Goal: Task Accomplishment & Management: Use online tool/utility

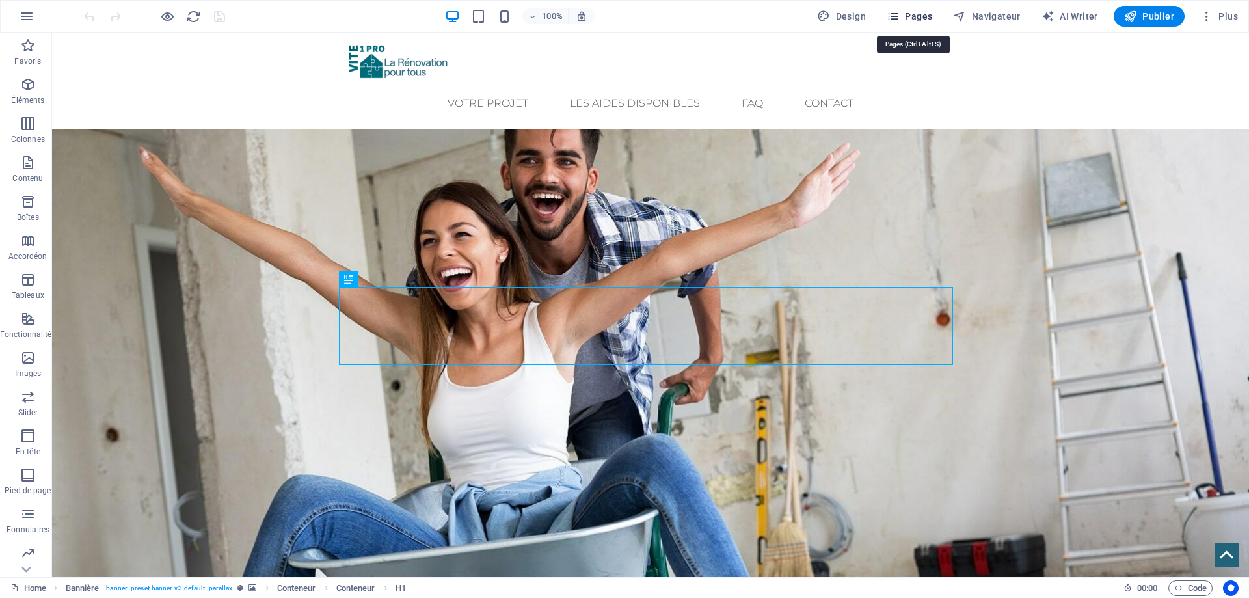
click at [908, 19] on span "Pages" at bounding box center [910, 16] width 46 height 13
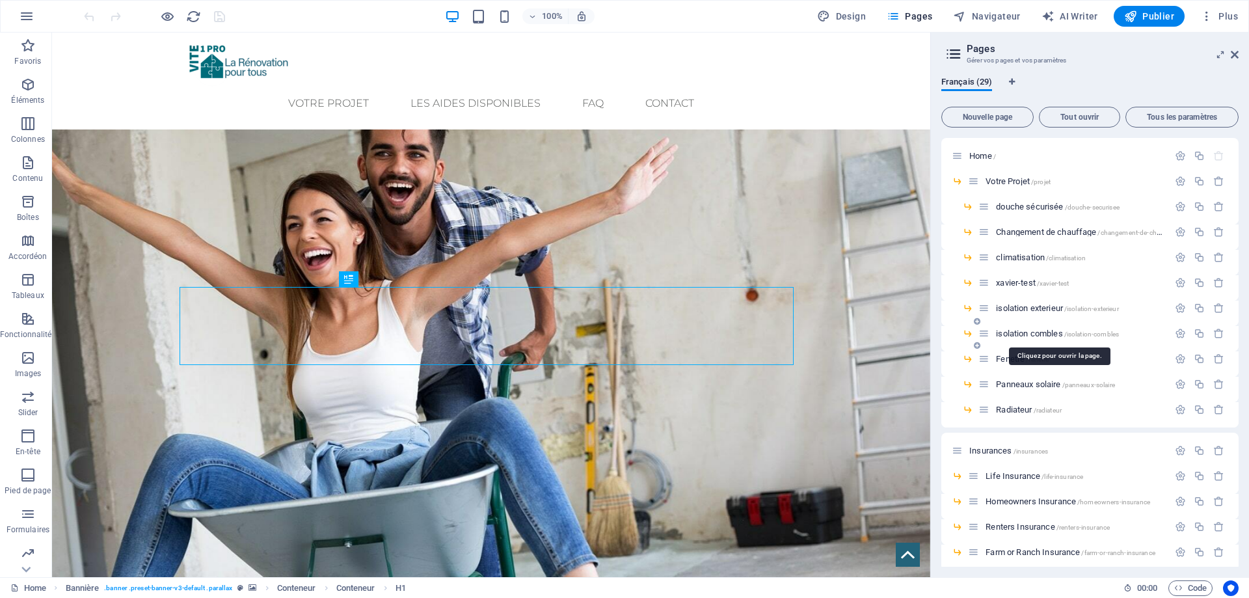
click at [1047, 336] on span "isolation combles /isolation-combles" at bounding box center [1057, 334] width 123 height 10
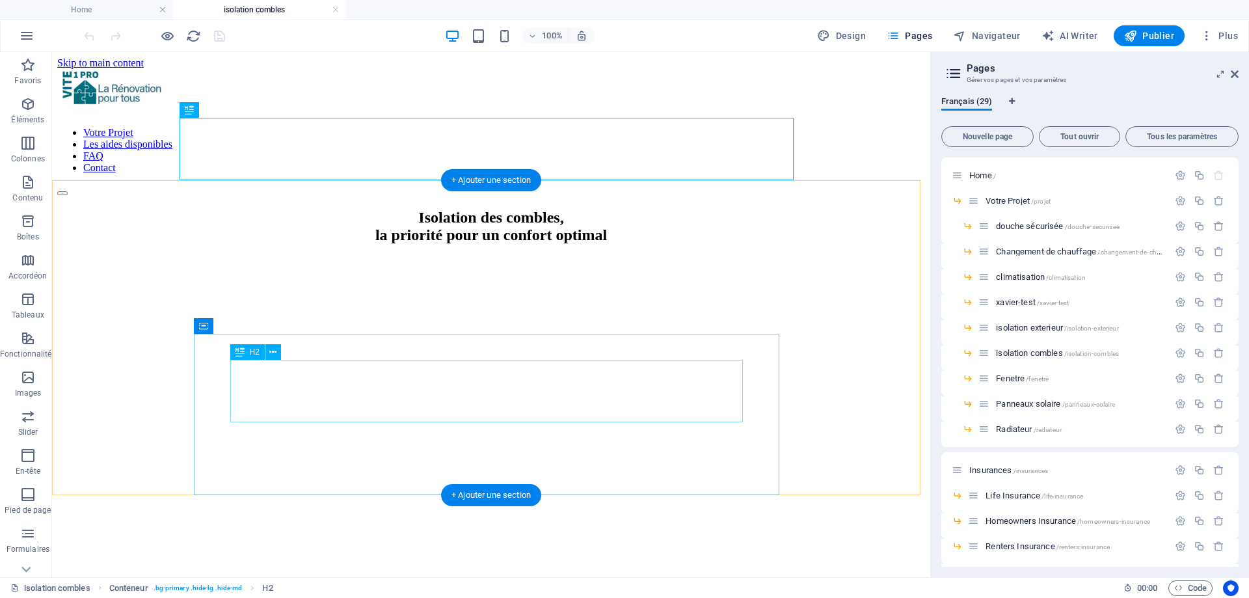
scroll to position [65, 0]
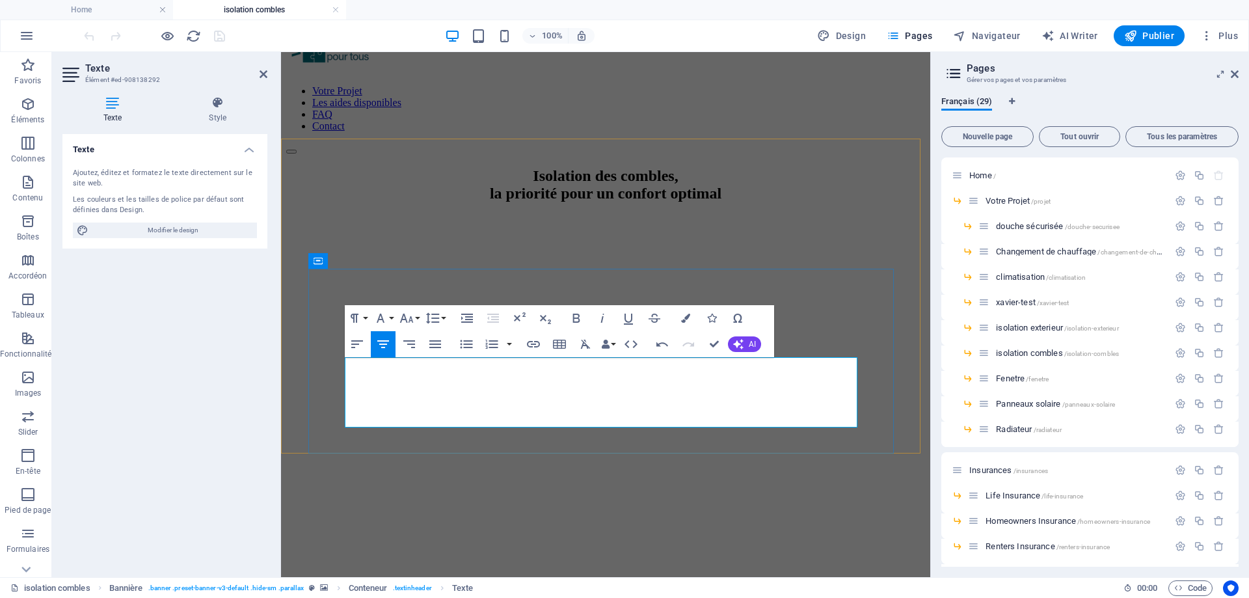
drag, startPoint x: 395, startPoint y: 418, endPoint x: 802, endPoint y: 419, distance: 407.3
click at [578, 317] on icon "button" at bounding box center [577, 318] width 16 height 16
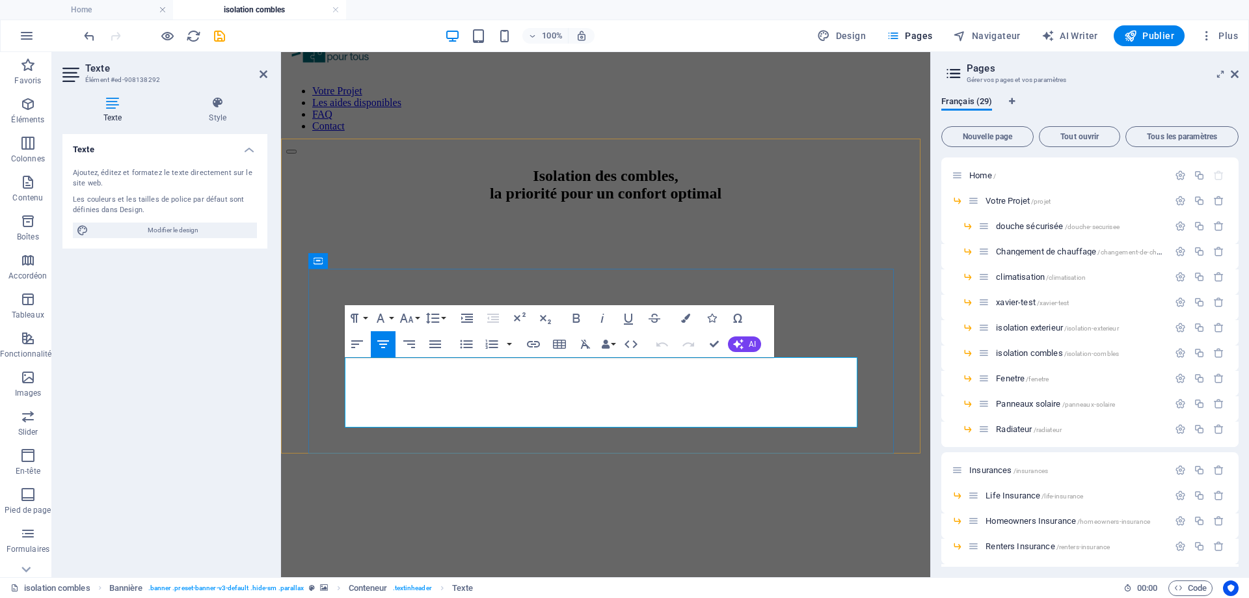
drag, startPoint x: 386, startPoint y: 420, endPoint x: 817, endPoint y: 420, distance: 430.7
copy strong "Jusqu'au [DATE], isolez vos combles perdus pour 1€ avec les CEE* !"
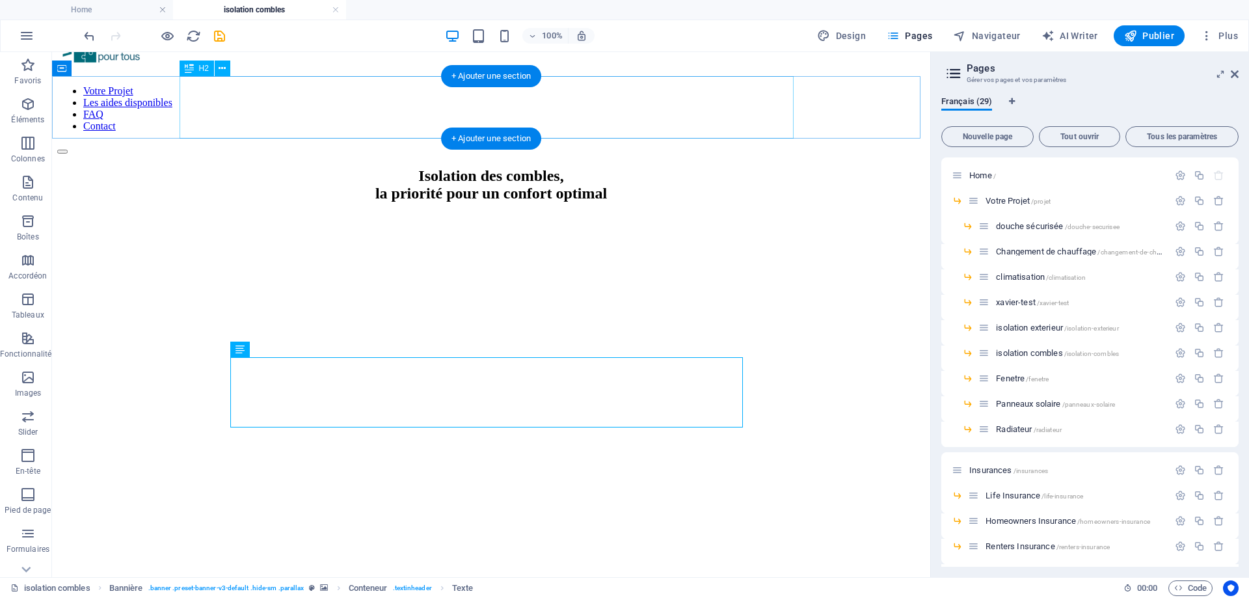
click at [617, 167] on div "Isolation des combles, la priorité pour un confort optimal" at bounding box center [491, 184] width 868 height 35
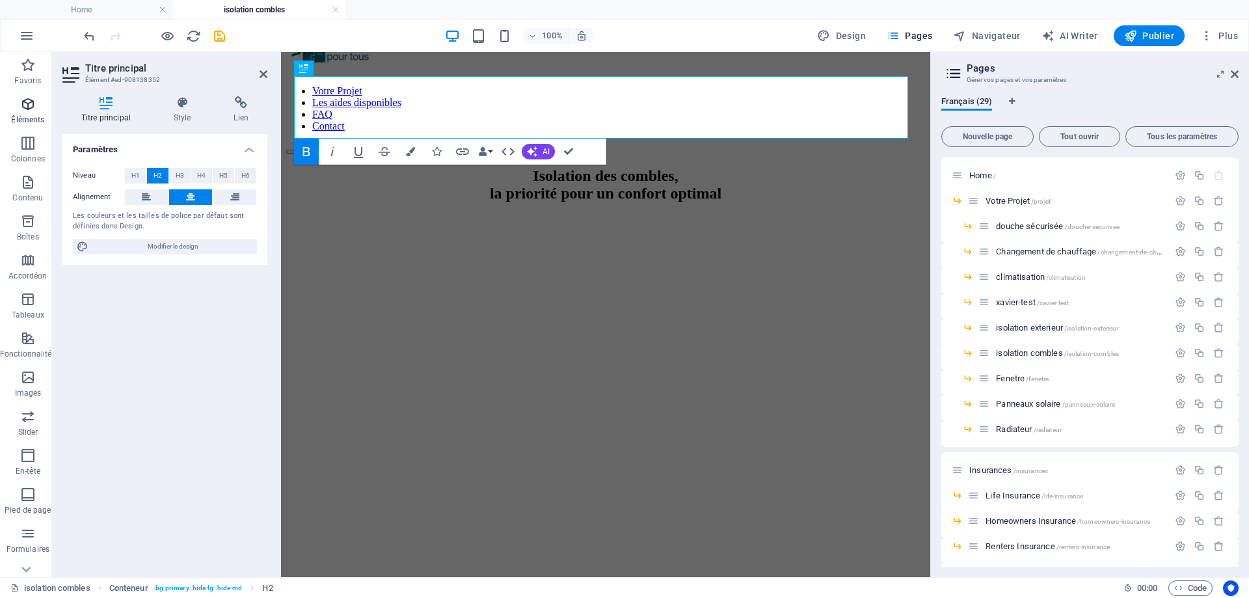
click at [27, 114] on span "Éléments" at bounding box center [28, 111] width 56 height 31
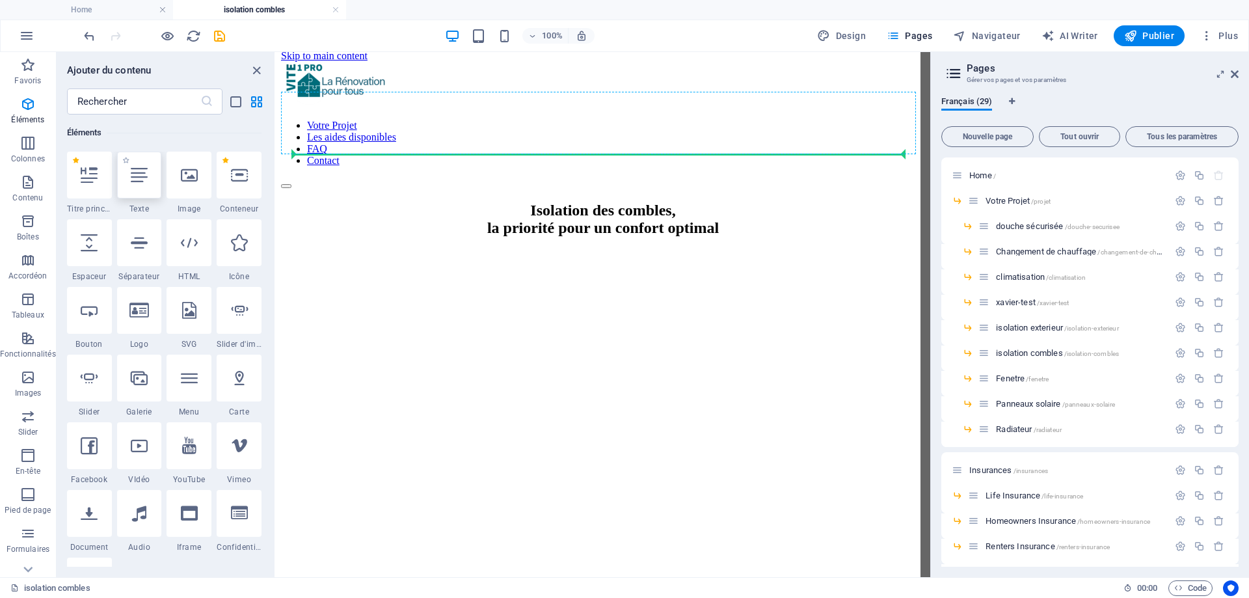
scroll to position [3, 0]
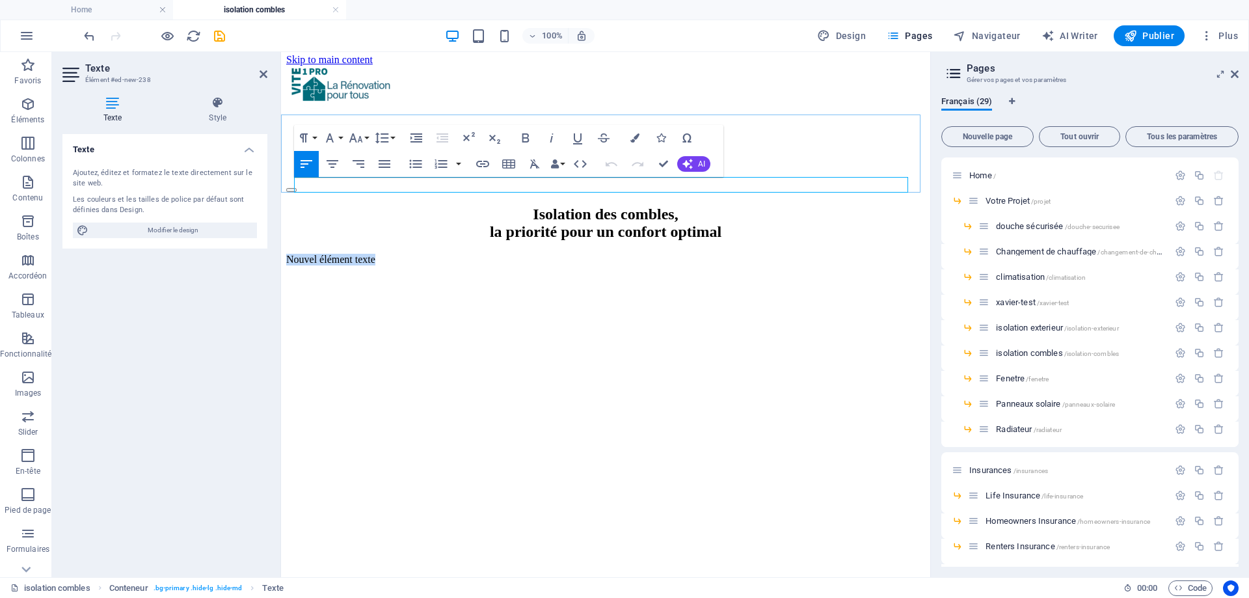
click at [392, 254] on p "Nouvel élément texte" at bounding box center [605, 260] width 639 height 12
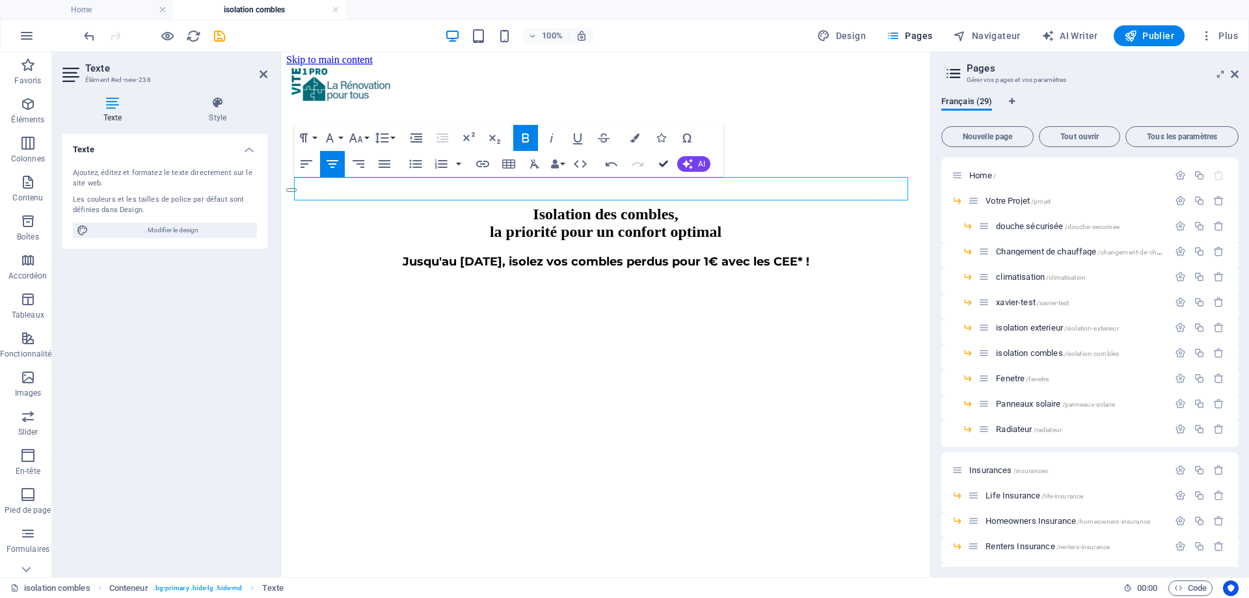
drag, startPoint x: 660, startPoint y: 165, endPoint x: 569, endPoint y: 136, distance: 95.5
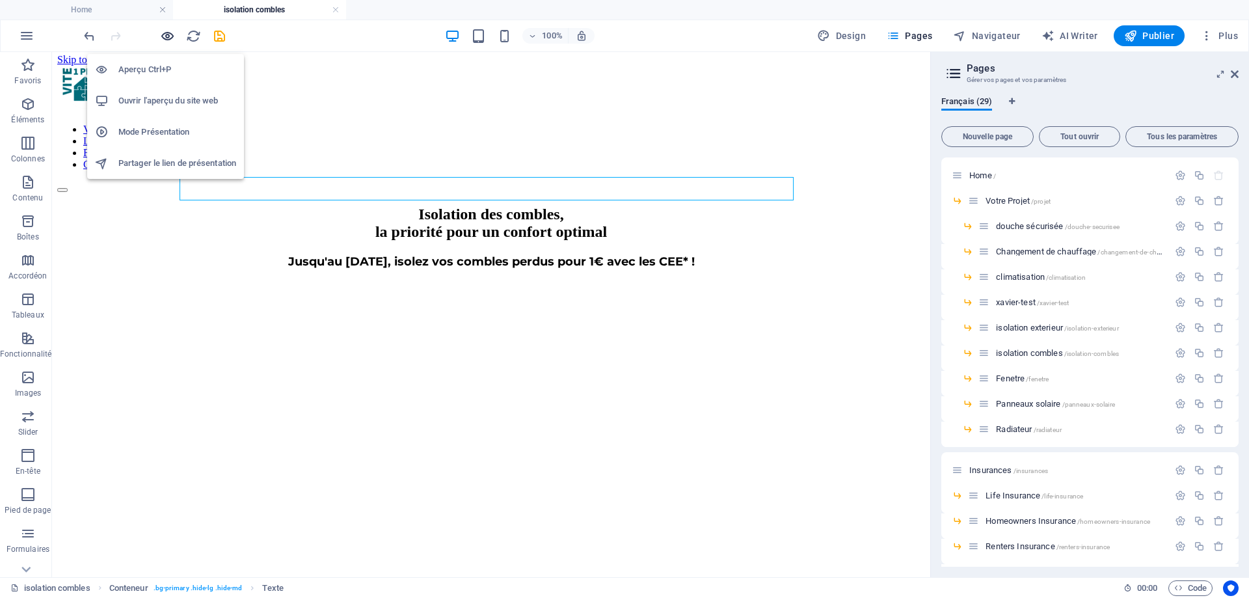
click at [167, 35] on icon "button" at bounding box center [167, 36] width 15 height 15
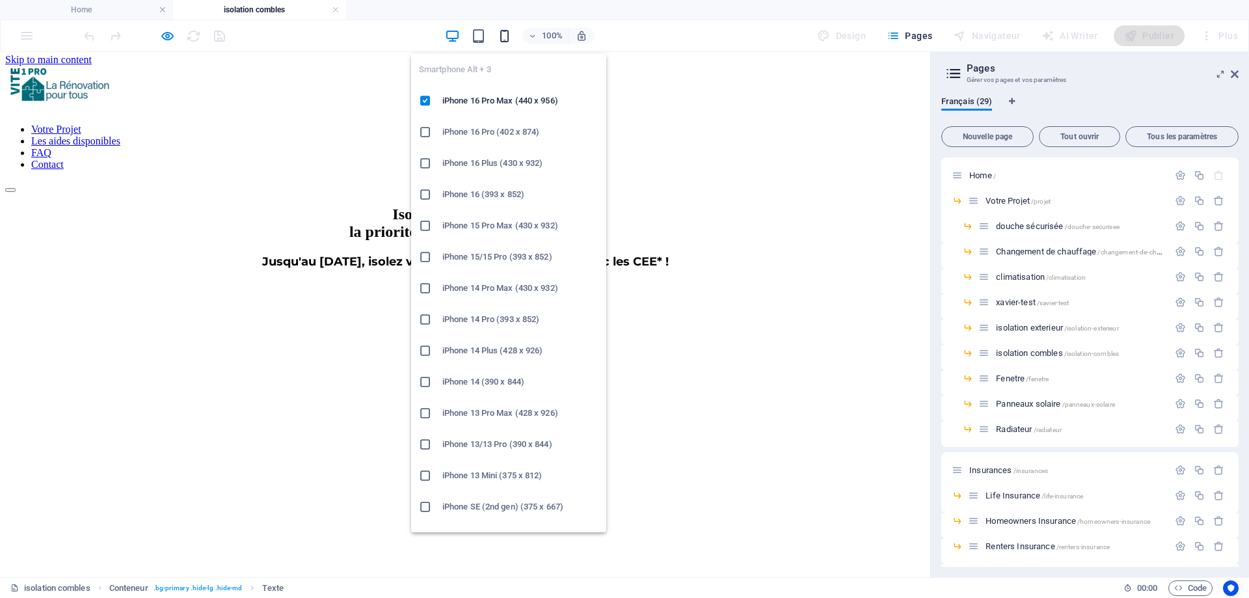
click at [511, 34] on icon "button" at bounding box center [504, 36] width 15 height 15
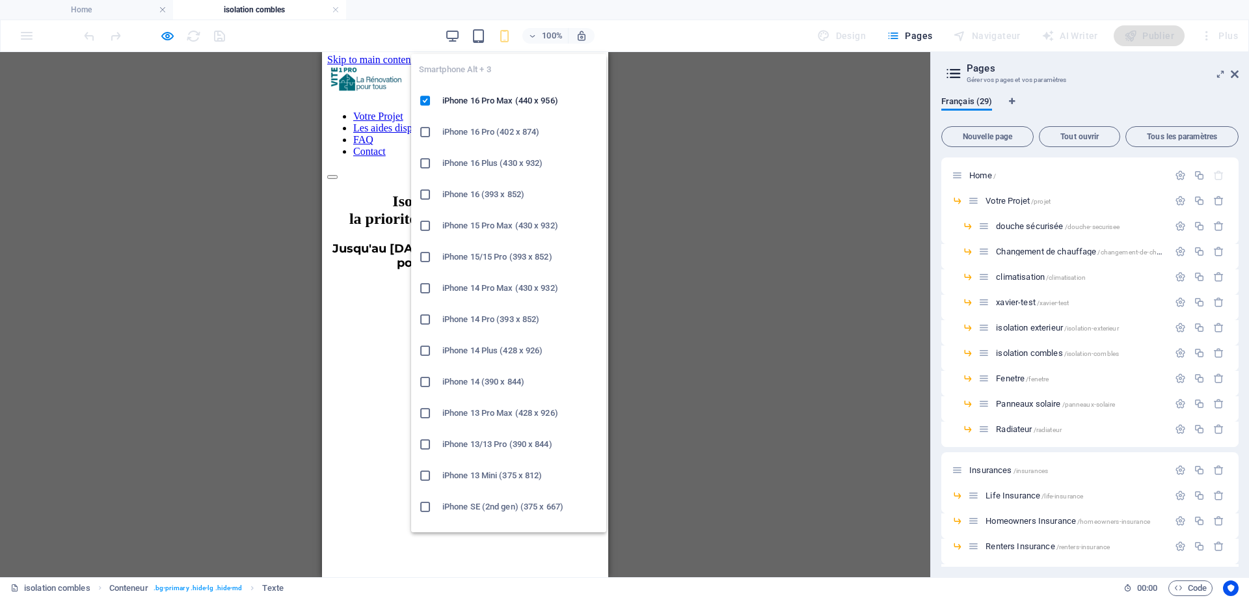
click at [505, 36] on icon "button" at bounding box center [504, 36] width 15 height 15
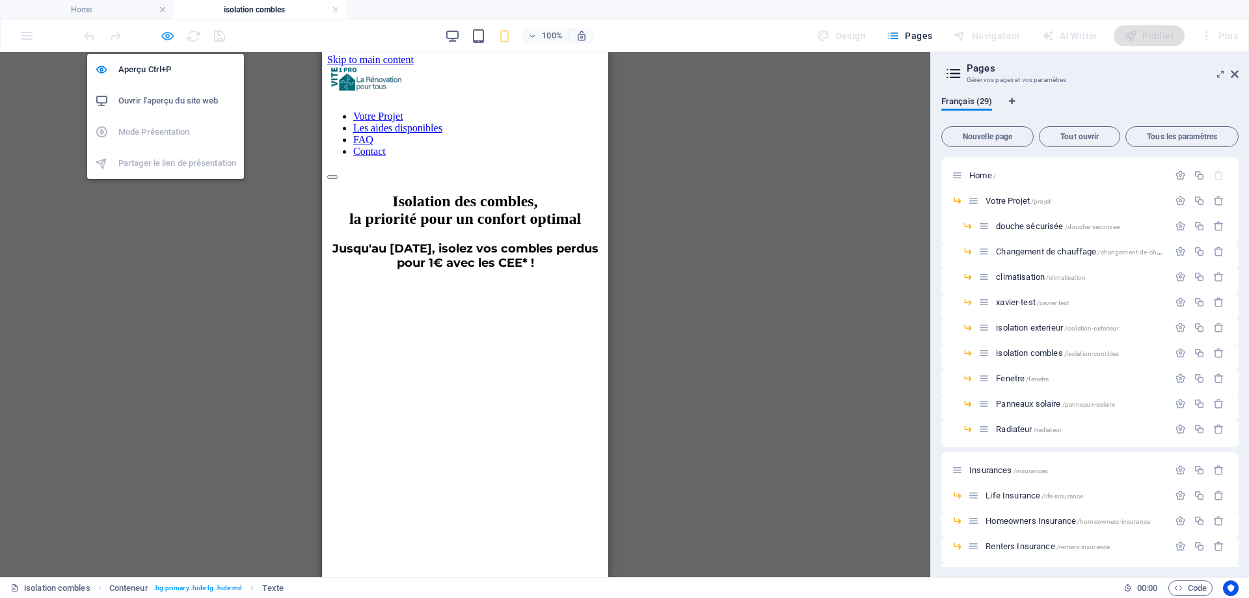
click at [168, 34] on icon "button" at bounding box center [167, 36] width 15 height 15
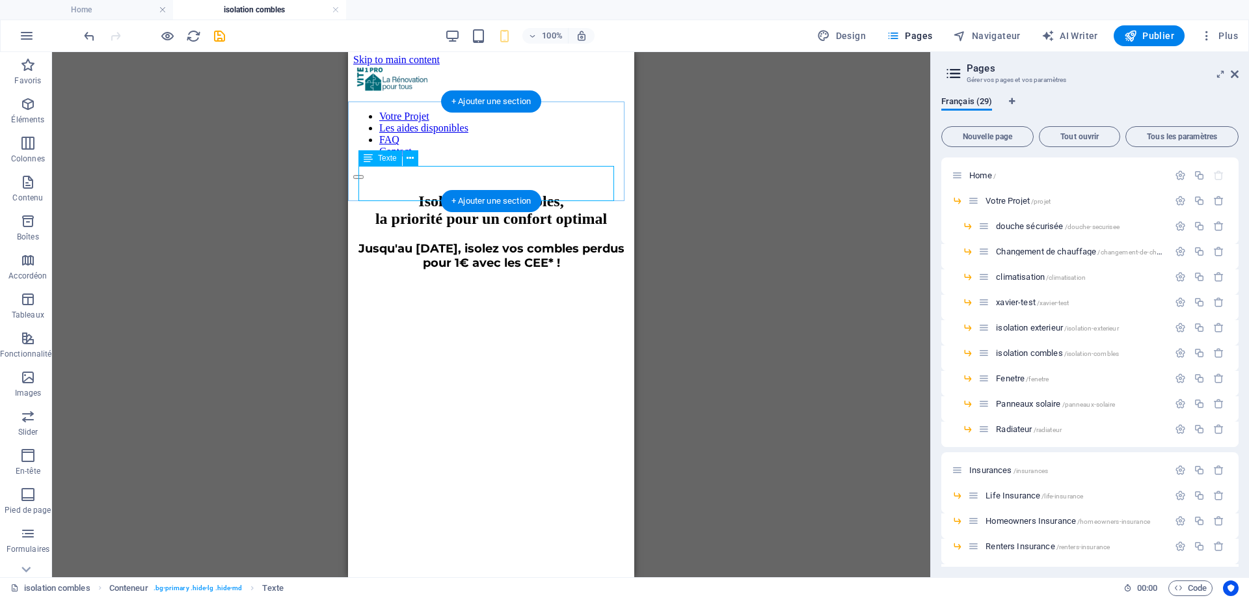
click at [524, 241] on div "Jusqu'au [DATE], isolez vos combles perdus pour 1€ avec les CEE* !" at bounding box center [491, 255] width 276 height 29
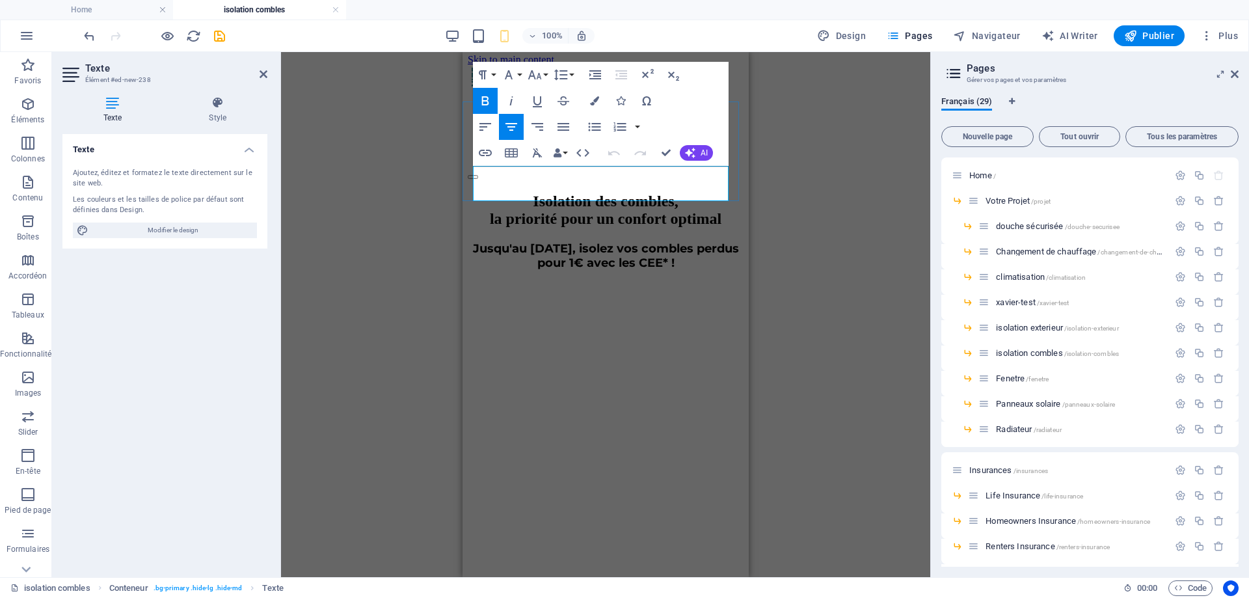
drag, startPoint x: 498, startPoint y: 174, endPoint x: 704, endPoint y: 200, distance: 207.2
click at [704, 241] on h4 "Jusqu'au [DATE], isolez vos combles perdus pour 1€ avec les CEE* !" at bounding box center [606, 255] width 276 height 29
click at [479, 97] on icon "button" at bounding box center [486, 101] width 16 height 16
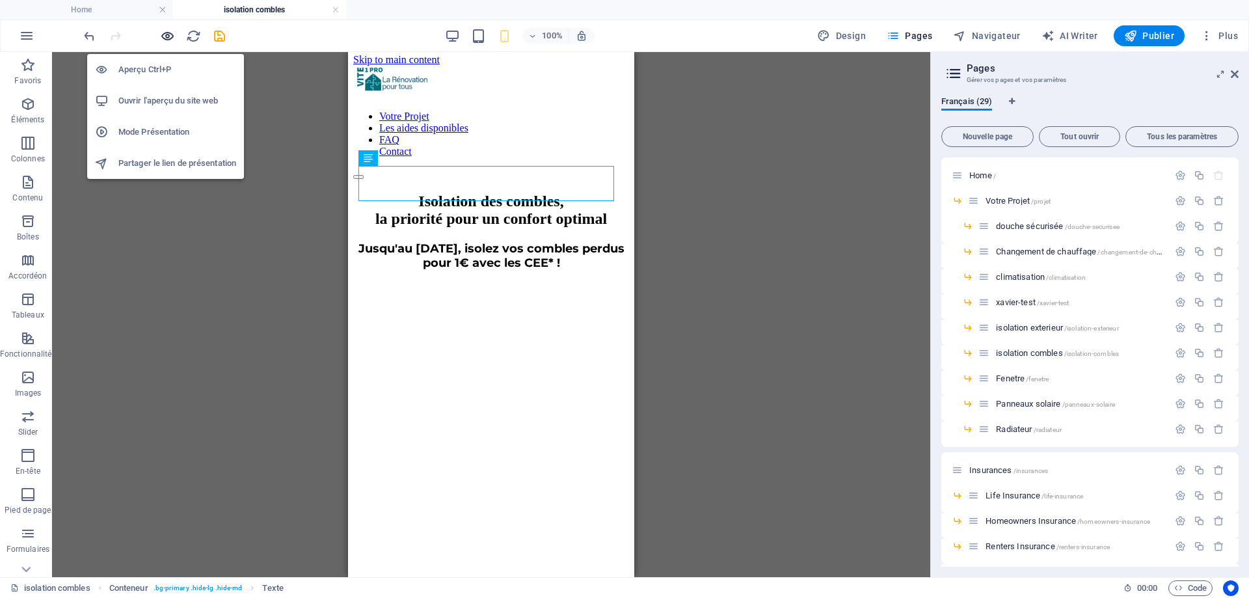
click at [167, 37] on icon "button" at bounding box center [167, 36] width 15 height 15
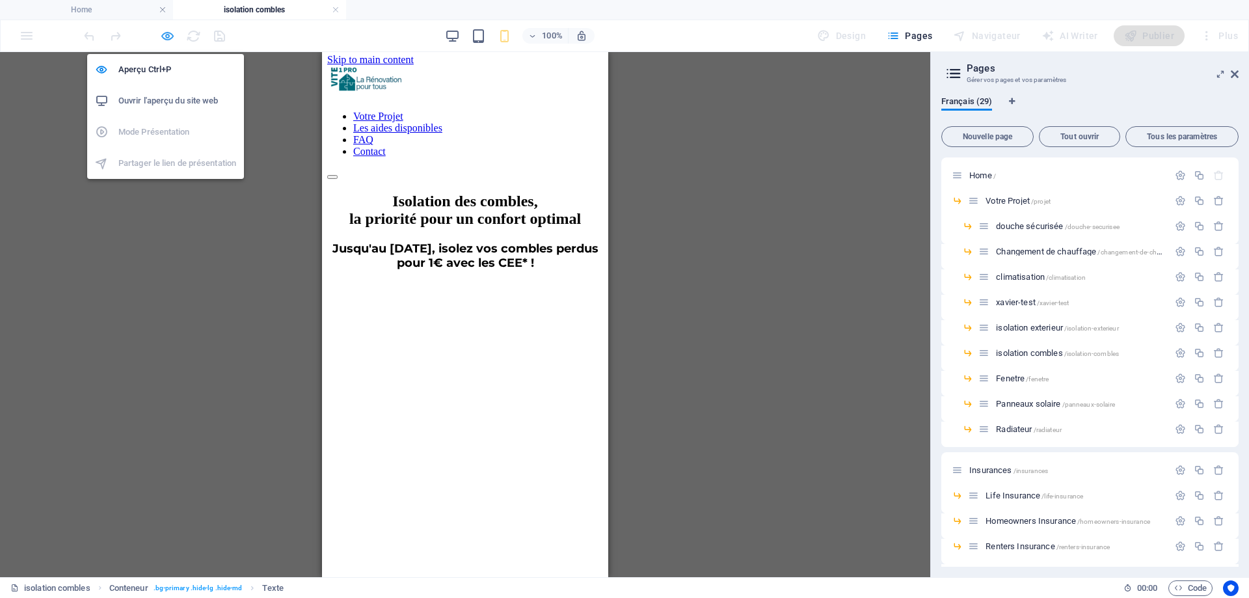
click at [165, 37] on icon "button" at bounding box center [167, 36] width 15 height 15
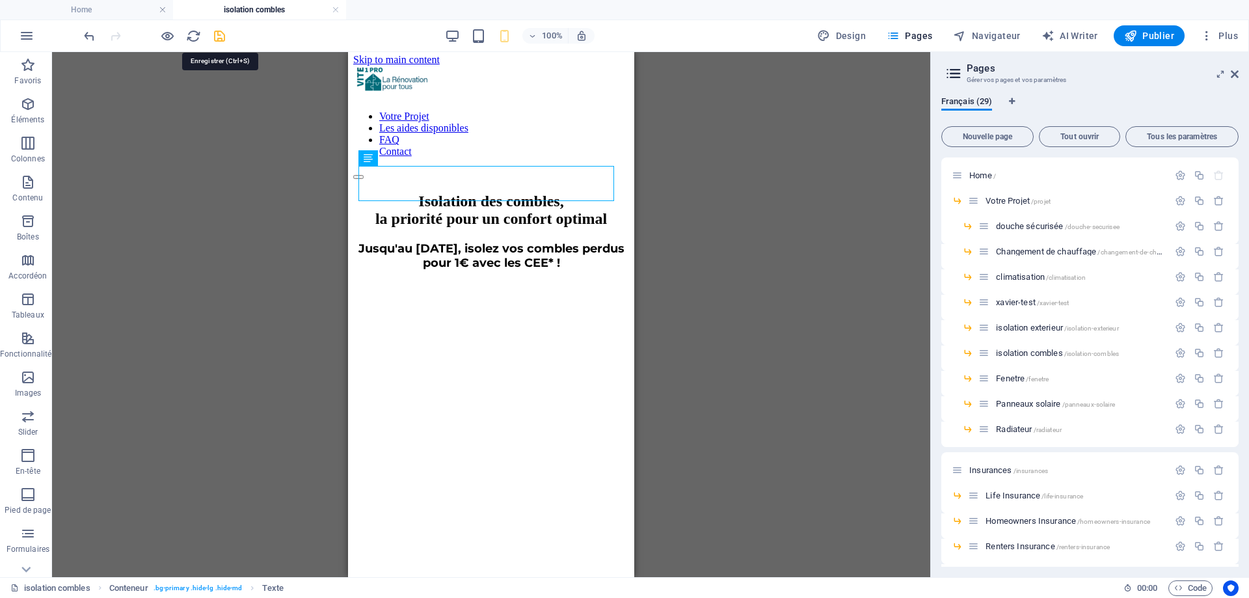
click at [217, 33] on icon "save" at bounding box center [219, 36] width 15 height 15
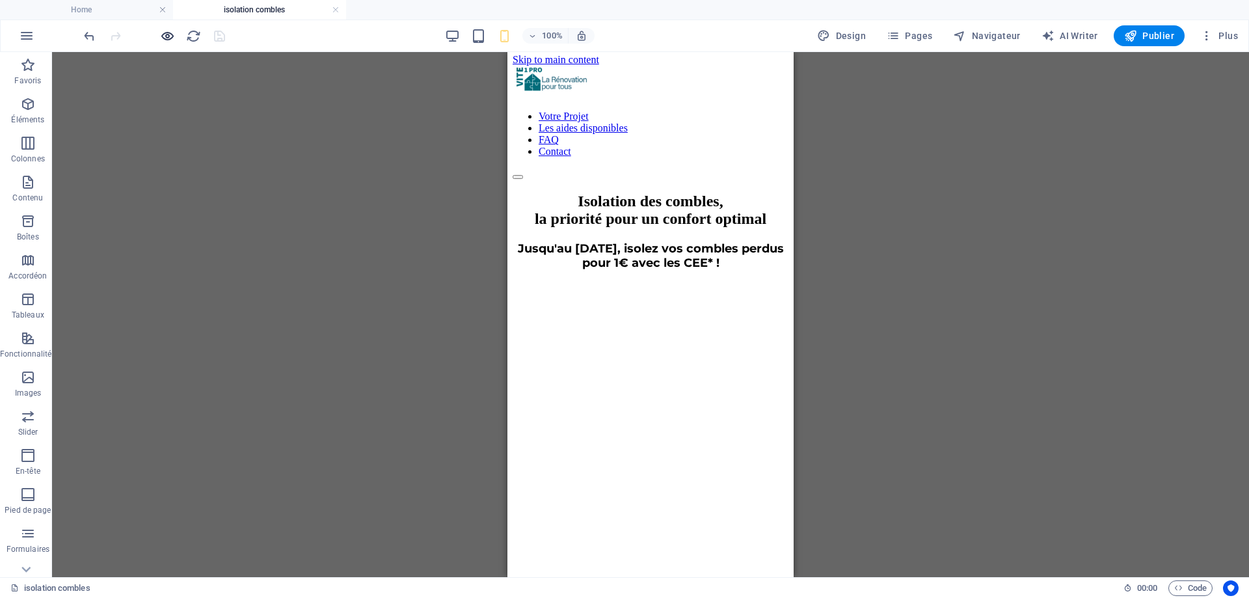
click at [160, 39] on icon "button" at bounding box center [167, 36] width 15 height 15
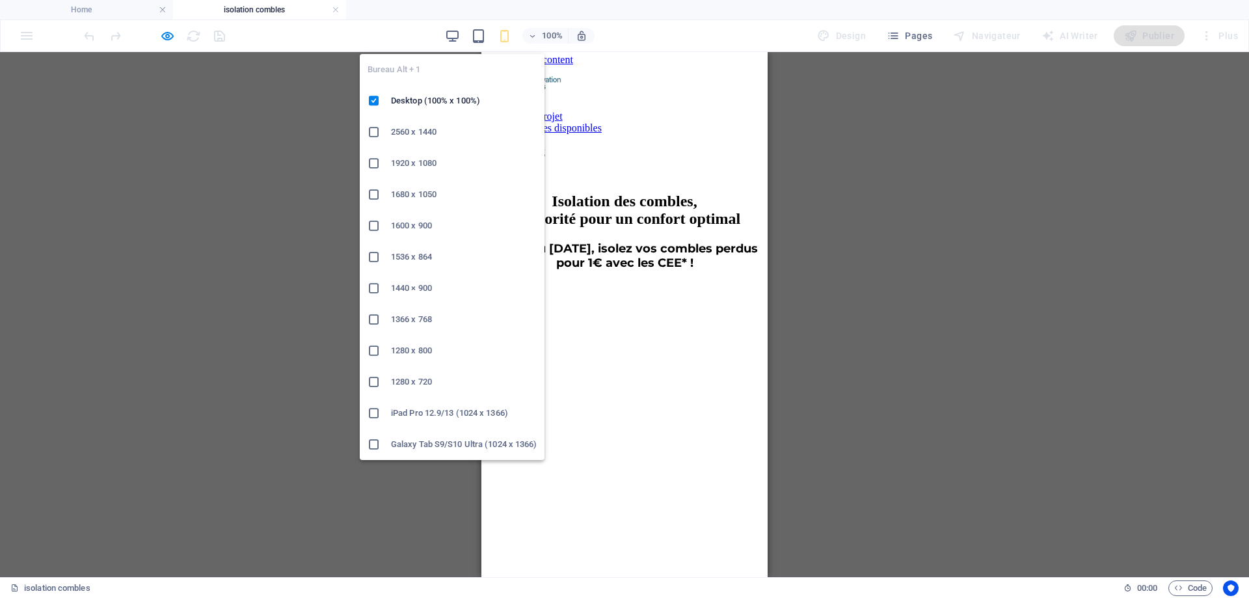
click at [449, 30] on icon "button" at bounding box center [452, 36] width 15 height 15
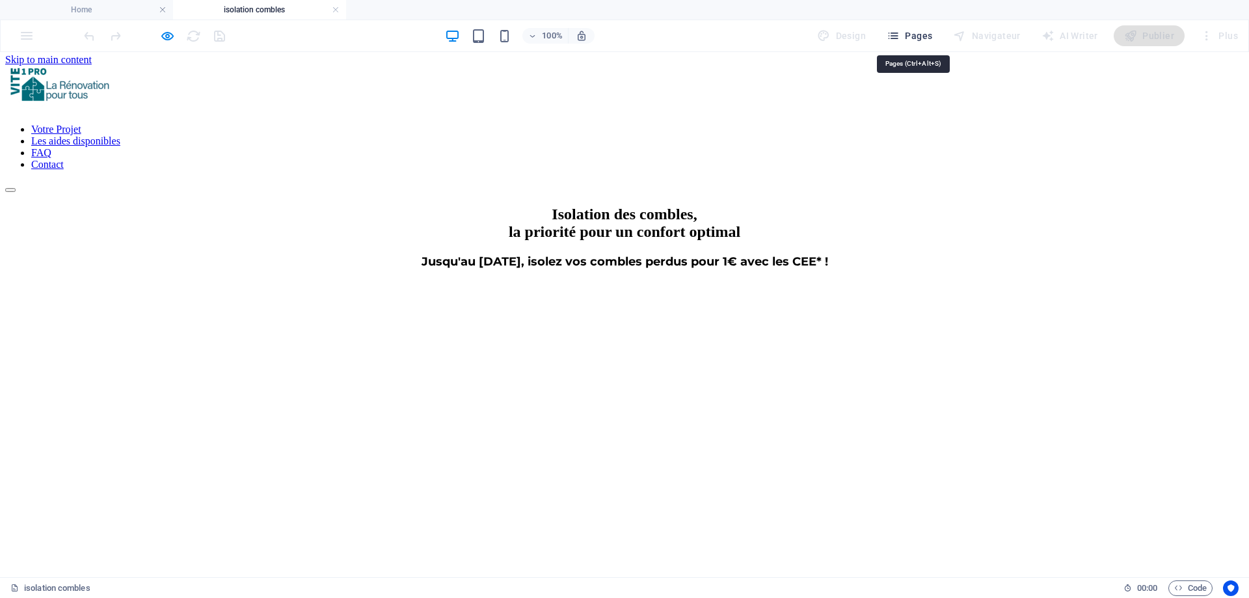
click at [925, 34] on span "Pages" at bounding box center [910, 35] width 46 height 13
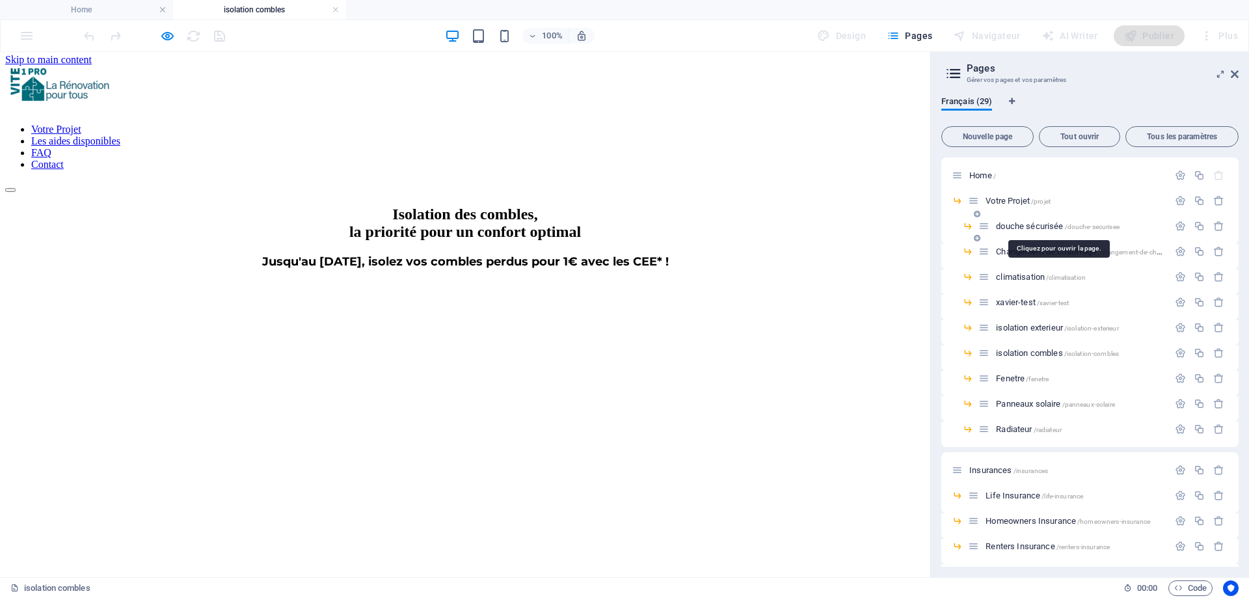
click at [1031, 226] on span "douche sécurisée /douche-securisee" at bounding box center [1058, 226] width 124 height 10
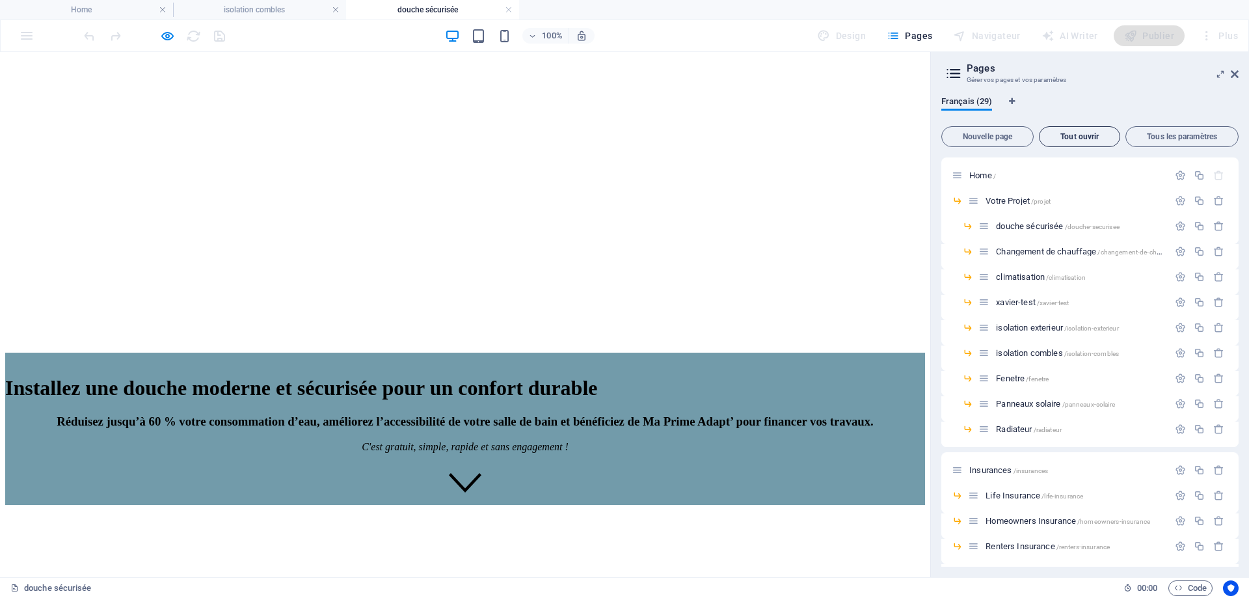
scroll to position [195, 0]
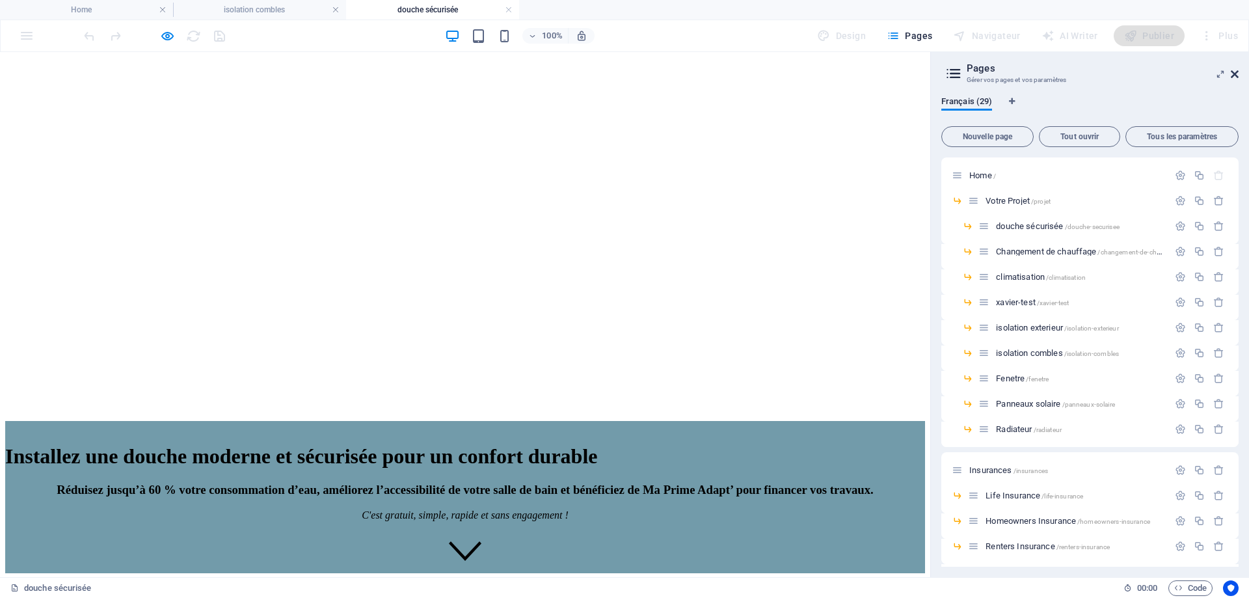
click at [1236, 76] on icon at bounding box center [1235, 74] width 8 height 10
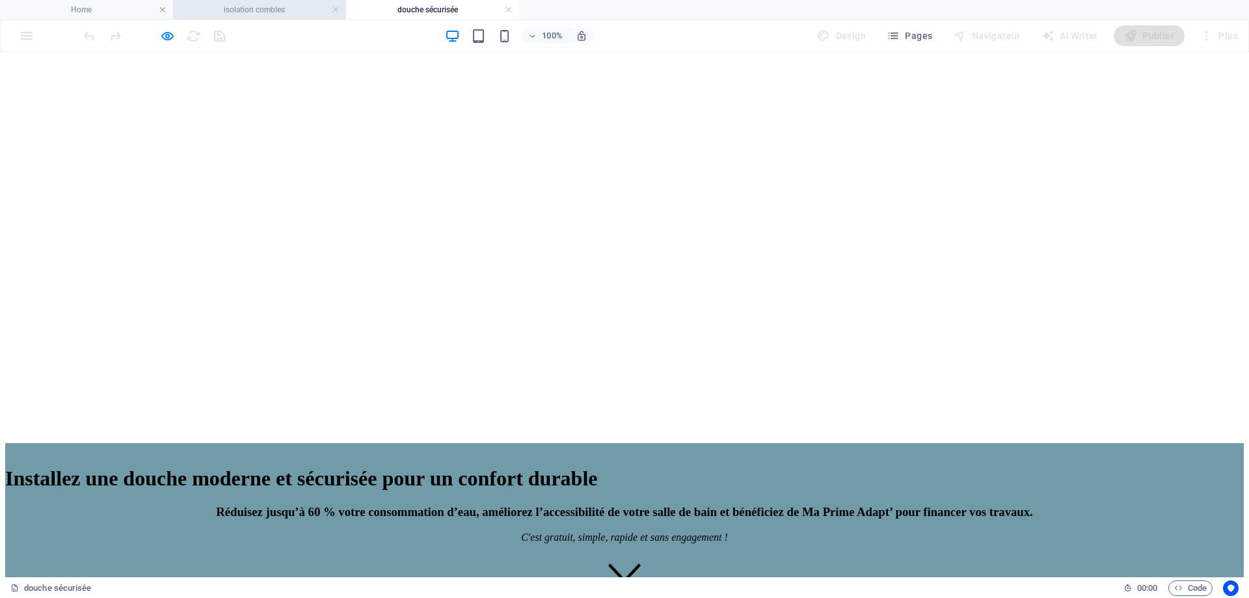
click at [273, 16] on h4 "isolation combles" at bounding box center [259, 10] width 173 height 14
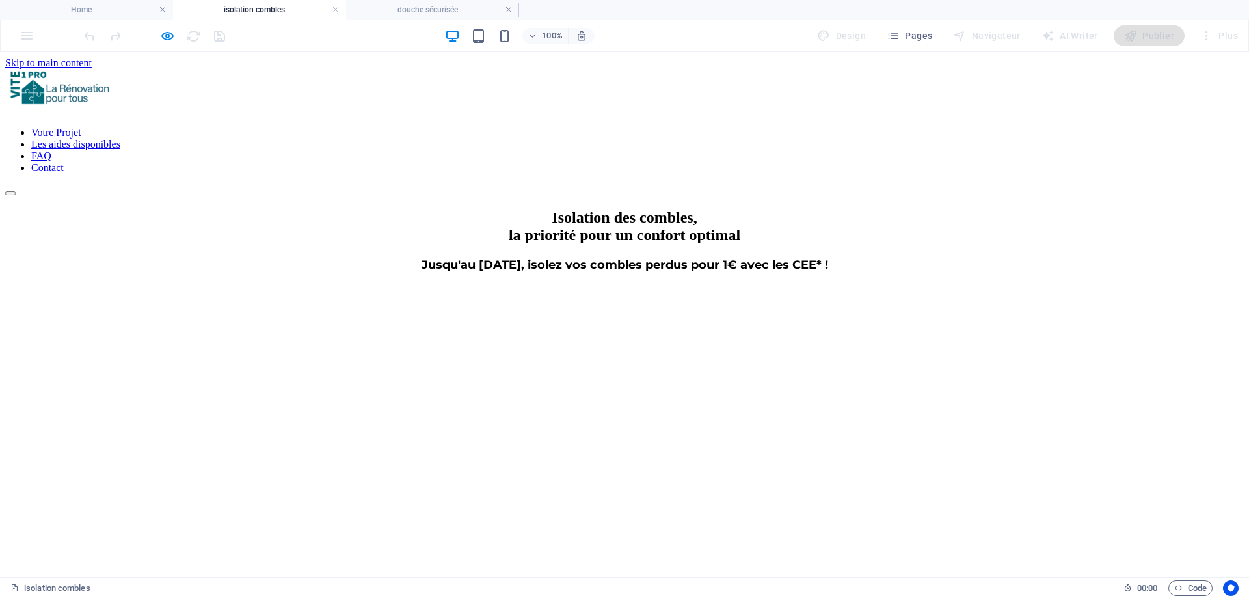
scroll to position [3, 0]
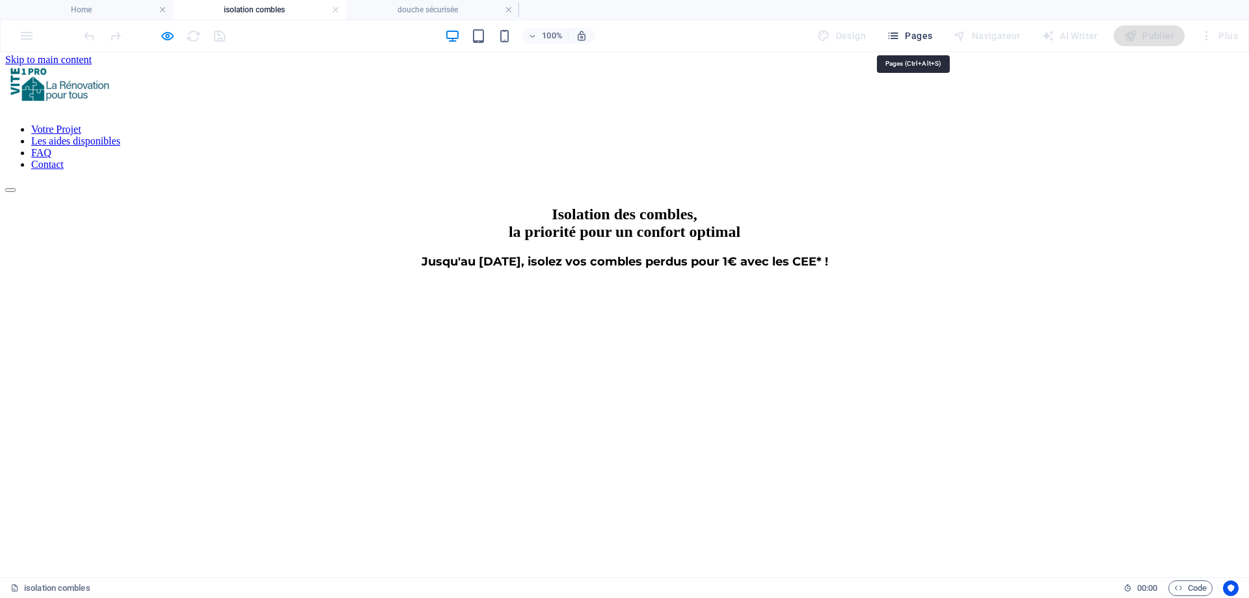
click at [897, 31] on icon "button" at bounding box center [893, 35] width 13 height 13
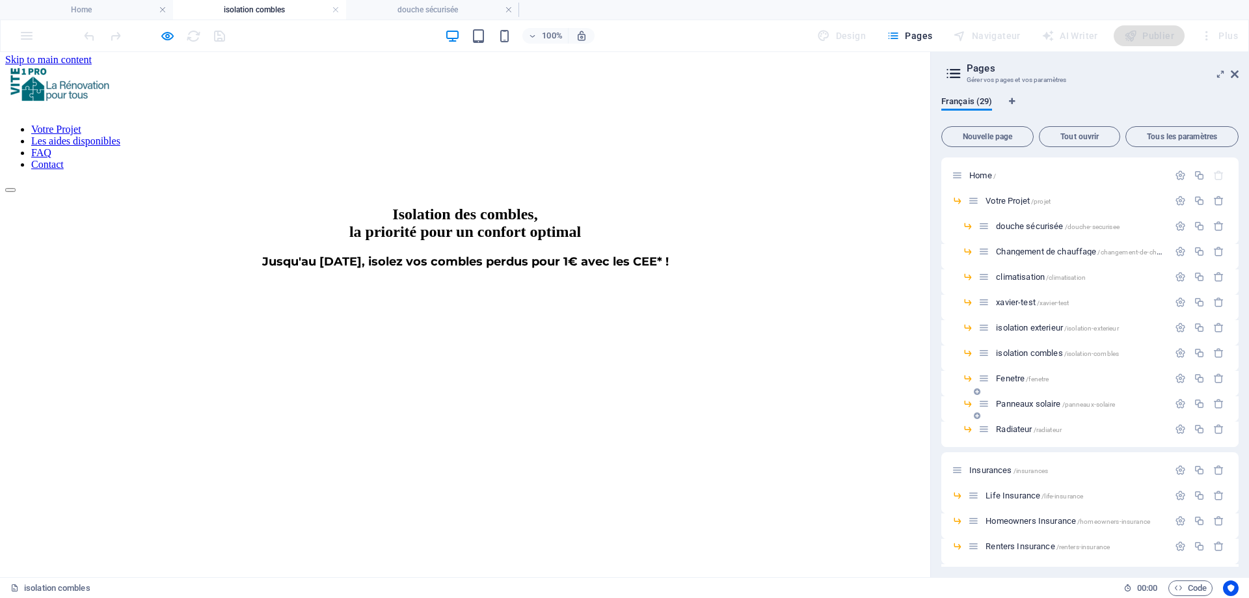
click at [1069, 403] on span "/panneaux-solaire" at bounding box center [1088, 404] width 53 height 7
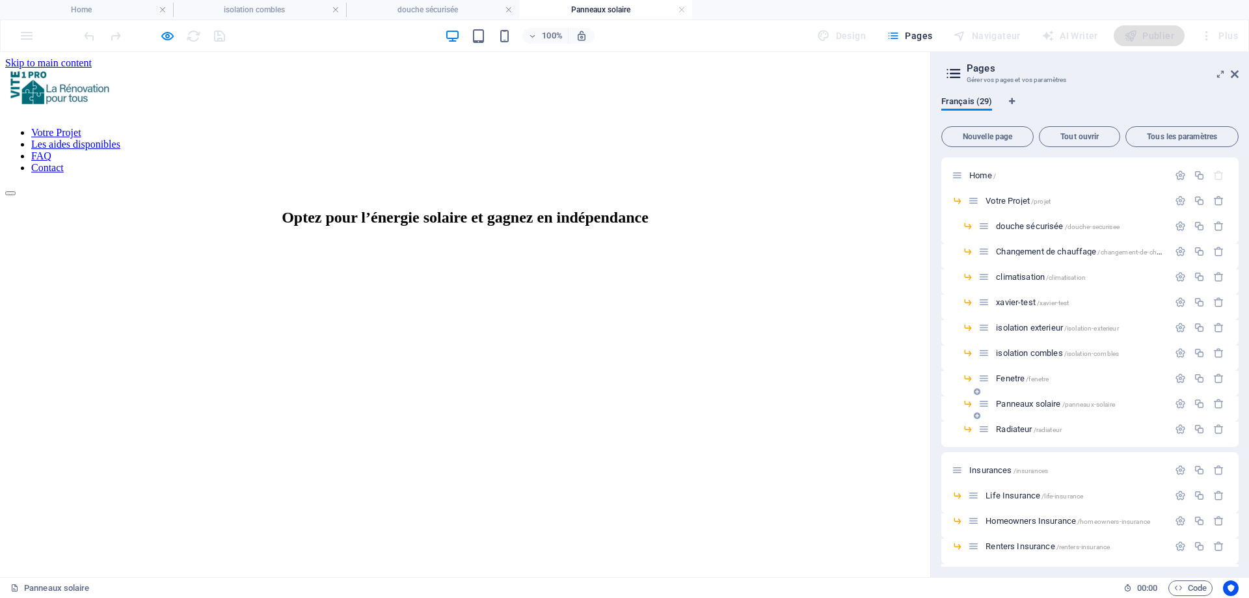
scroll to position [0, 0]
click at [1200, 399] on icon "button" at bounding box center [1199, 403] width 11 height 11
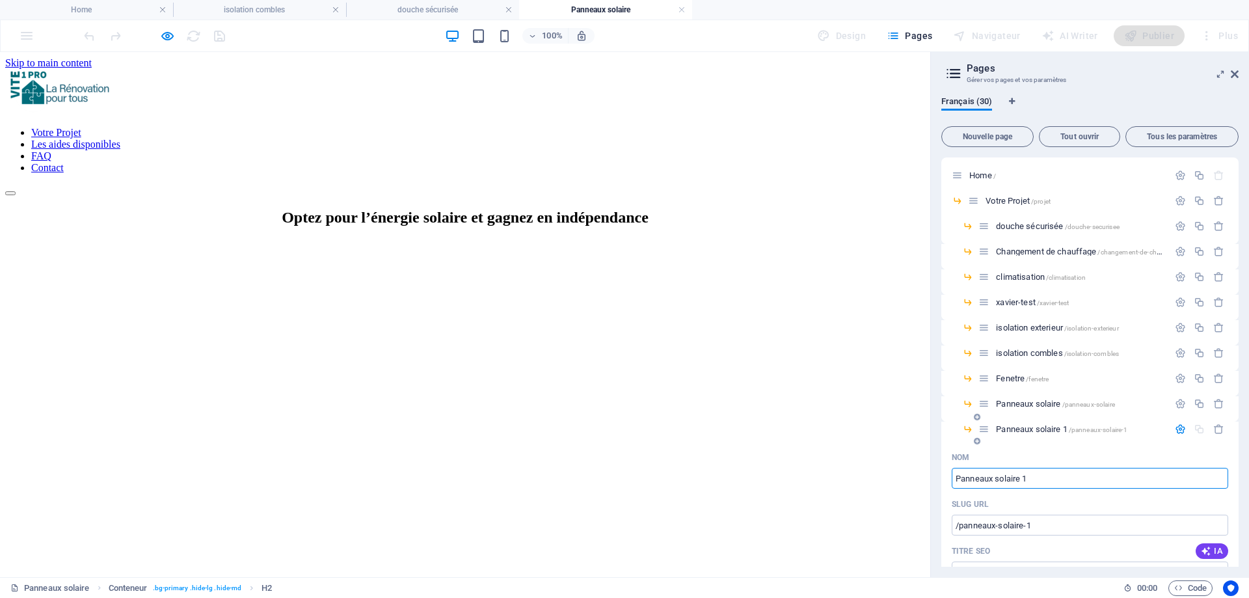
click at [1006, 479] on input "Panneaux solaire 1" at bounding box center [1090, 478] width 277 height 21
type input "Douche"
type input "/douche"
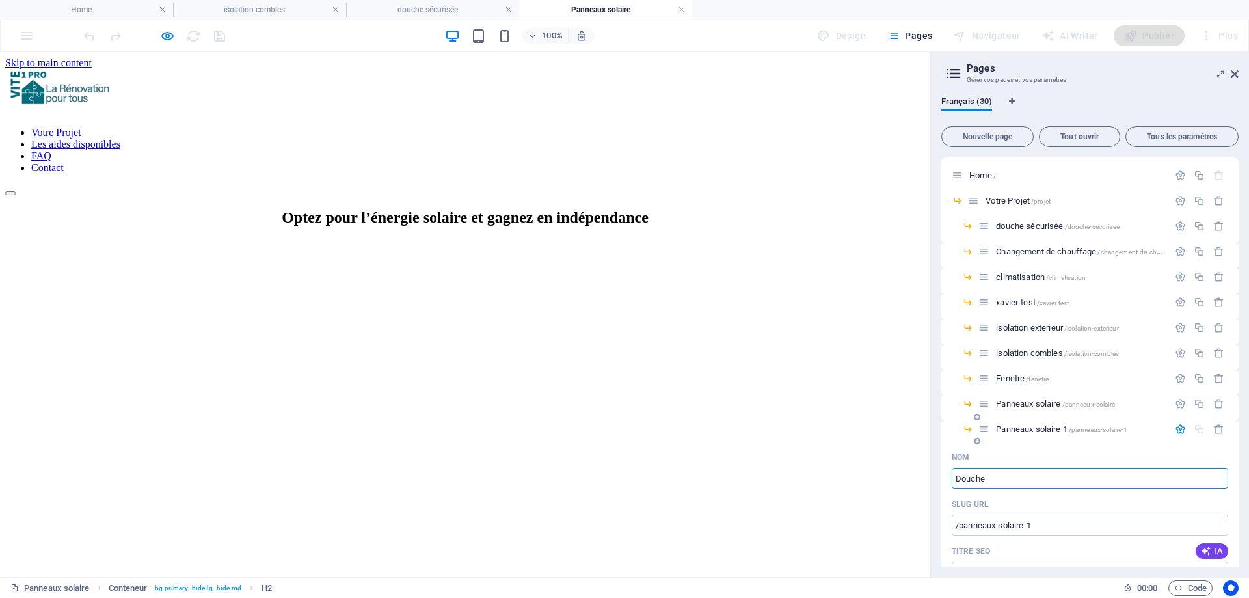
type input "Douche"
click at [457, 14] on h4 "douche sécurisée" at bounding box center [432, 10] width 173 height 14
type input "Douche"
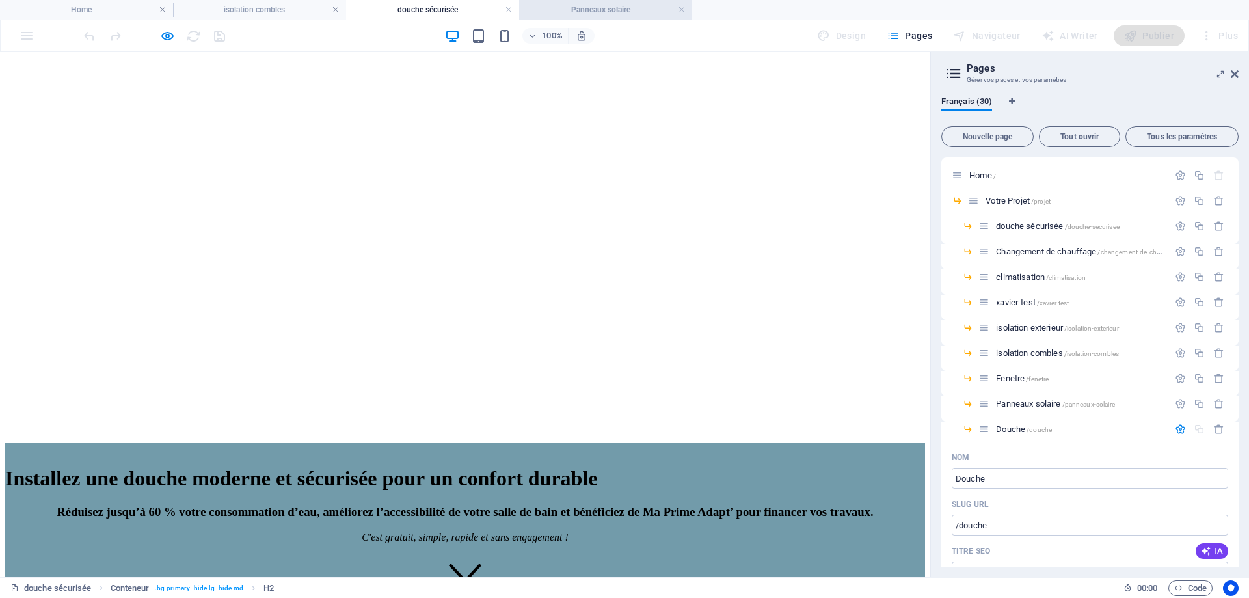
drag, startPoint x: 604, startPoint y: 8, endPoint x: 774, endPoint y: 110, distance: 197.3
click at [604, 8] on h4 "Panneaux solaire" at bounding box center [605, 10] width 173 height 14
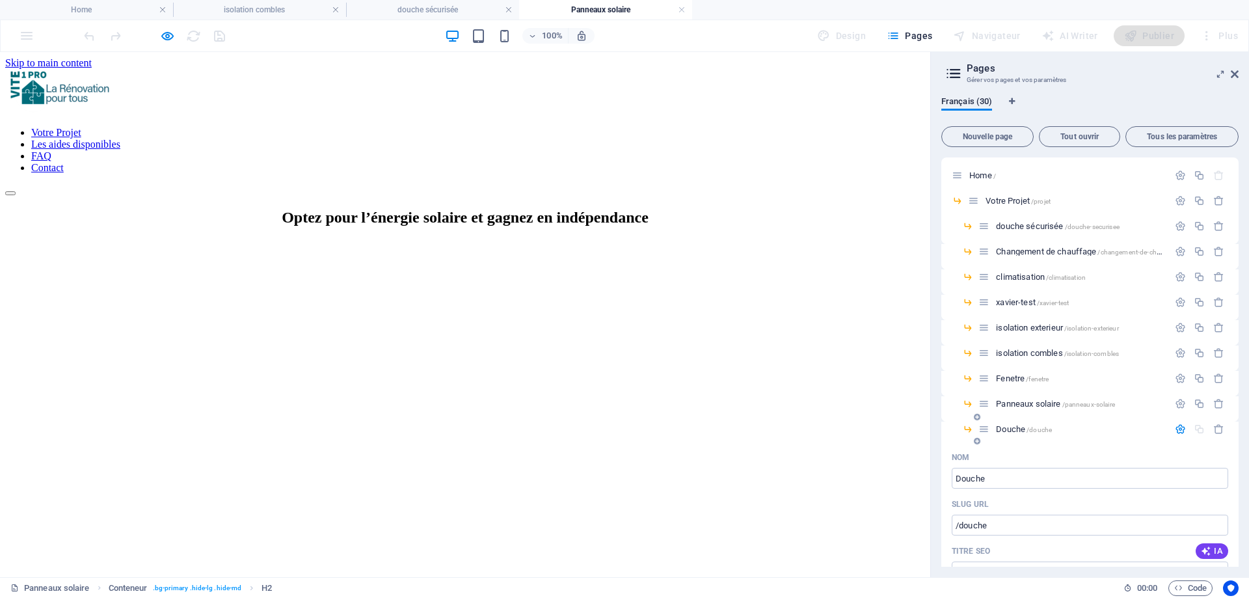
click at [1004, 458] on div "Nom" at bounding box center [1090, 457] width 277 height 21
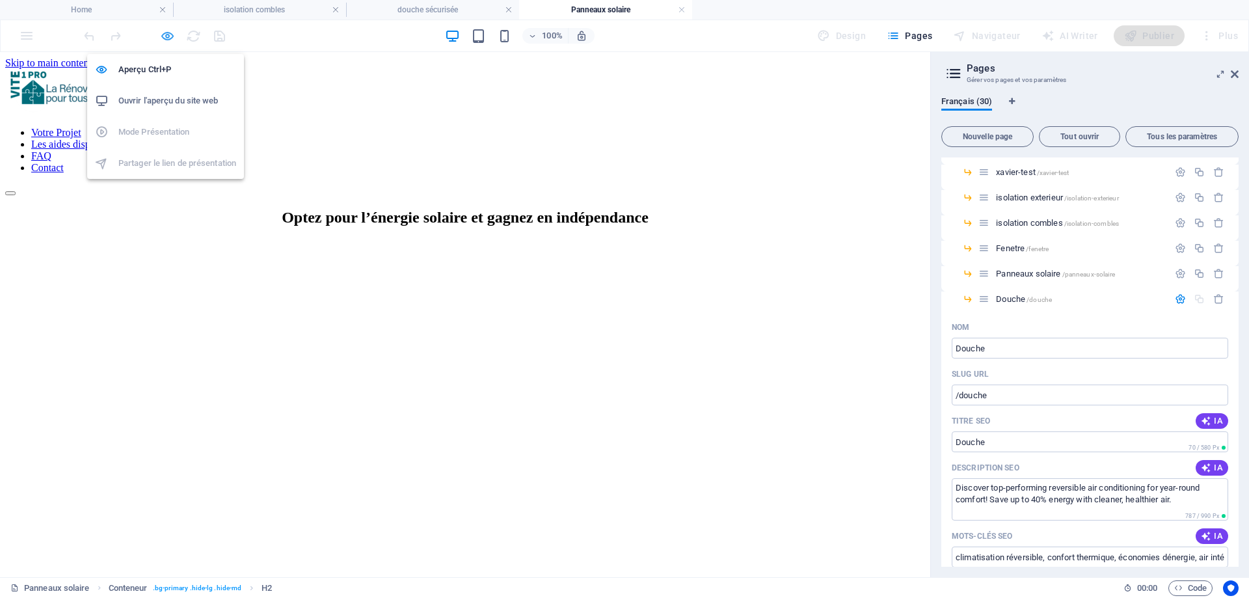
click at [167, 36] on icon "button" at bounding box center [167, 36] width 15 height 15
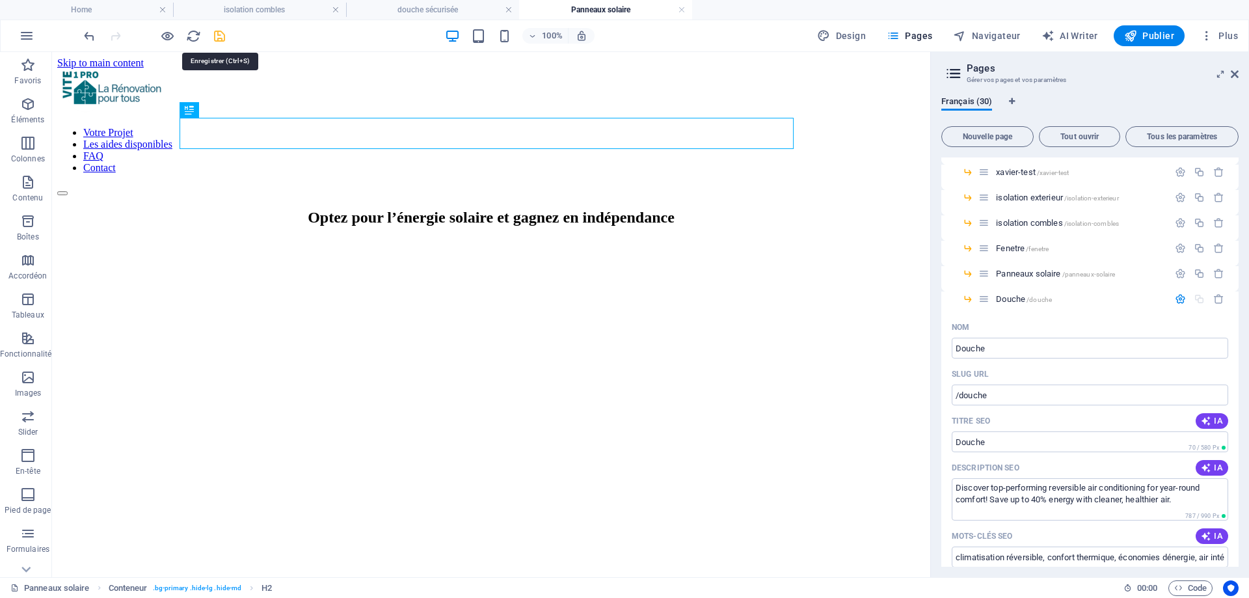
click at [217, 34] on icon "save" at bounding box center [219, 36] width 15 height 15
